Goal: Use online tool/utility: Utilize a website feature to perform a specific function

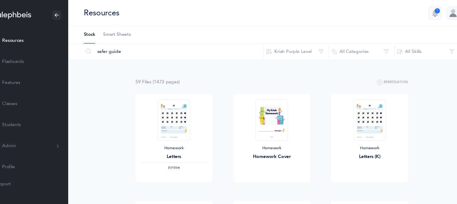
click at [44, 56] on link "Flashcards" at bounding box center [42, 56] width 84 height 19
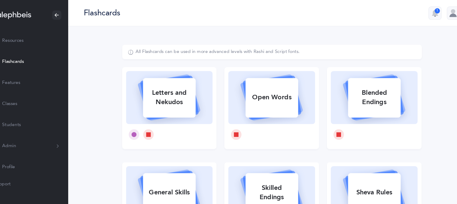
click at [169, 96] on div "Letters and Nekudos" at bounding box center [177, 89] width 48 height 24
select select
select select "single"
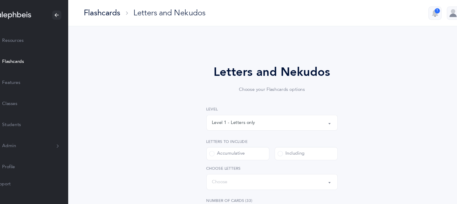
select select "27"
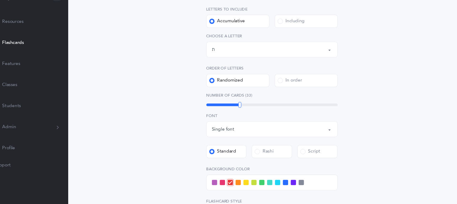
scroll to position [106, 0]
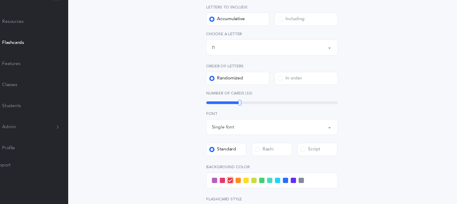
click at [433, 98] on div "Letters and Nekudos Choose your Flashcards options Level 1 - Letters only Level…" at bounding box center [270, 119] width 373 height 400
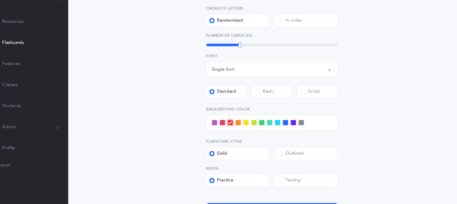
scroll to position [181, 0]
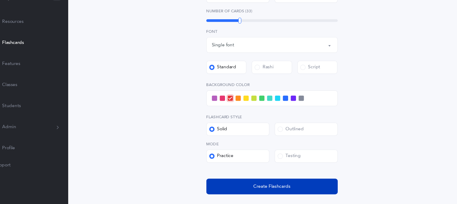
click at [309, 189] on button "Create Flashcards" at bounding box center [271, 187] width 120 height 14
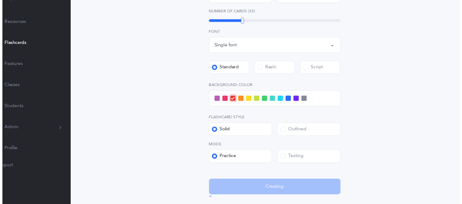
scroll to position [0, 0]
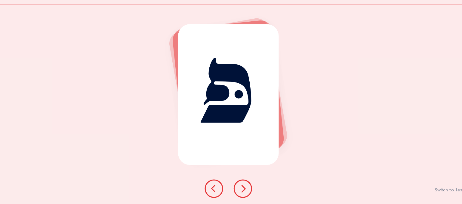
click at [302, 192] on div "פּ Switch to Testing" at bounding box center [231, 113] width 462 height 182
click at [247, 187] on icon at bounding box center [244, 189] width 7 height 7
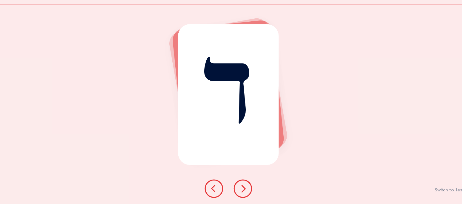
click at [247, 187] on icon at bounding box center [244, 189] width 7 height 7
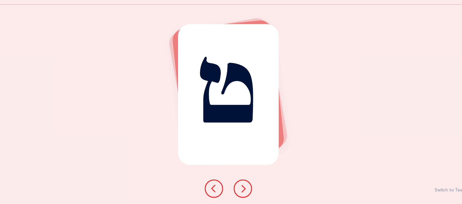
click at [247, 187] on icon at bounding box center [244, 189] width 7 height 7
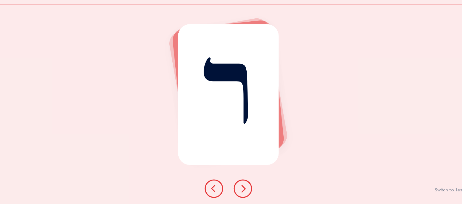
click at [247, 187] on icon at bounding box center [244, 189] width 7 height 7
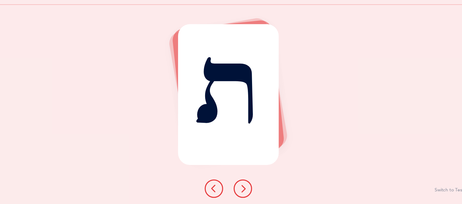
click at [246, 187] on icon at bounding box center [244, 189] width 7 height 7
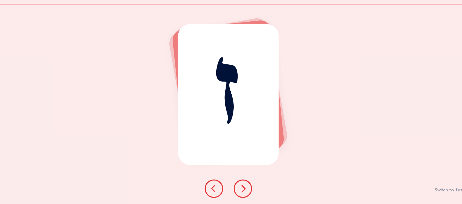
click at [246, 187] on icon at bounding box center [244, 189] width 7 height 7
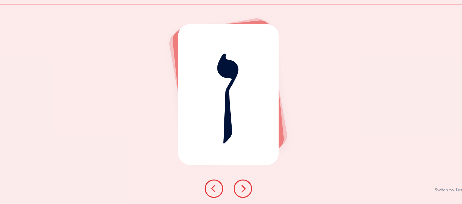
click at [246, 187] on icon at bounding box center [244, 189] width 7 height 7
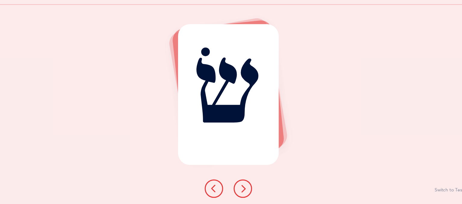
click at [246, 187] on icon at bounding box center [244, 189] width 7 height 7
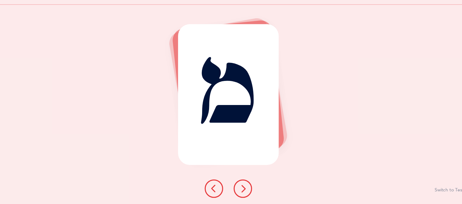
click at [246, 187] on icon at bounding box center [244, 189] width 7 height 7
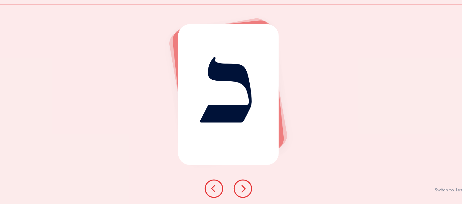
click at [246, 187] on icon at bounding box center [244, 189] width 7 height 7
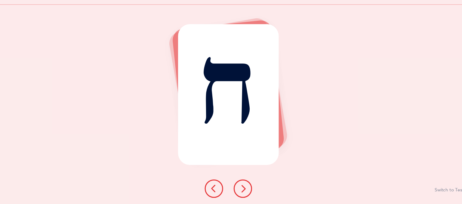
click at [246, 187] on icon at bounding box center [244, 189] width 7 height 7
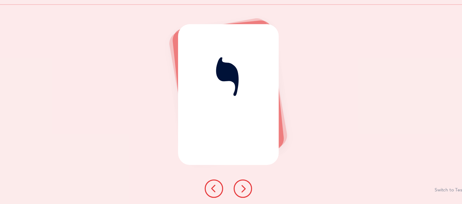
click at [246, 187] on icon at bounding box center [244, 189] width 7 height 7
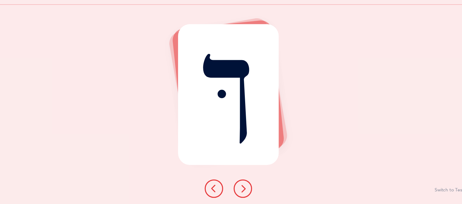
click at [246, 187] on icon at bounding box center [244, 189] width 7 height 7
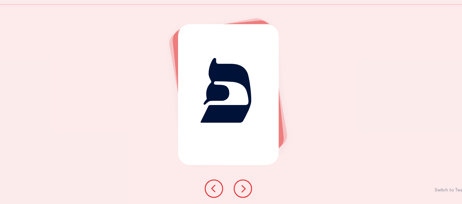
click at [246, 187] on icon at bounding box center [244, 189] width 7 height 7
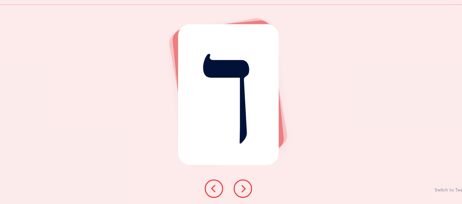
click at [246, 187] on icon at bounding box center [244, 189] width 7 height 7
